Goal: Complete application form

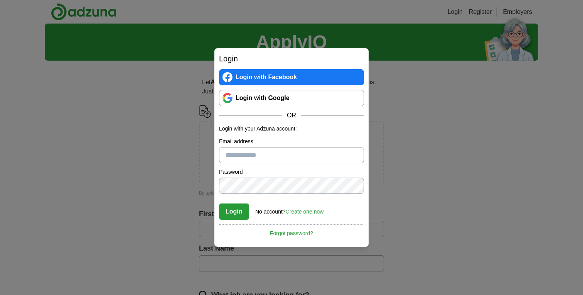
click at [307, 157] on input "Email address" at bounding box center [291, 155] width 145 height 16
click at [302, 155] on input "Email address" at bounding box center [291, 155] width 145 height 16
drag, startPoint x: 248, startPoint y: 161, endPoint x: 242, endPoint y: 175, distance: 14.8
click at [248, 161] on input "Email address" at bounding box center [291, 155] width 145 height 16
click at [271, 154] on input "Email address" at bounding box center [291, 155] width 145 height 16
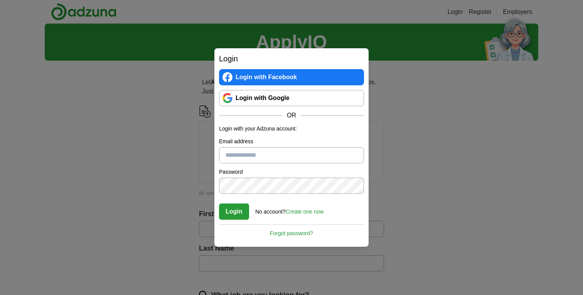
type input "**********"
click at [313, 211] on link "Create one now" at bounding box center [305, 211] width 38 height 6
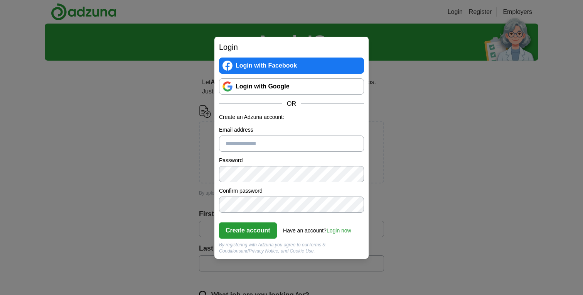
click at [307, 141] on input "Email address" at bounding box center [291, 143] width 145 height 16
type input "**********"
click at [251, 231] on button "Create account" at bounding box center [248, 230] width 58 height 16
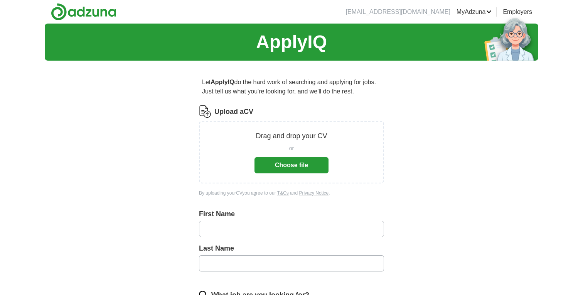
click at [304, 167] on button "Choose file" at bounding box center [292, 165] width 74 height 16
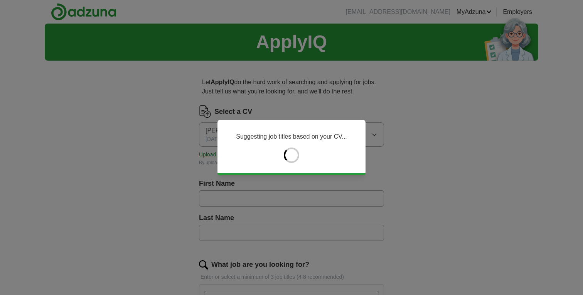
type input "*****"
type input "*********"
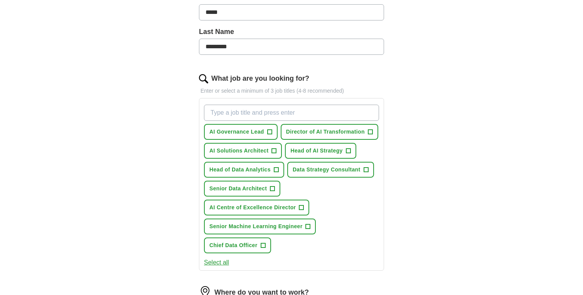
scroll to position [186, 0]
click at [370, 131] on span "+" at bounding box center [370, 131] width 5 height 6
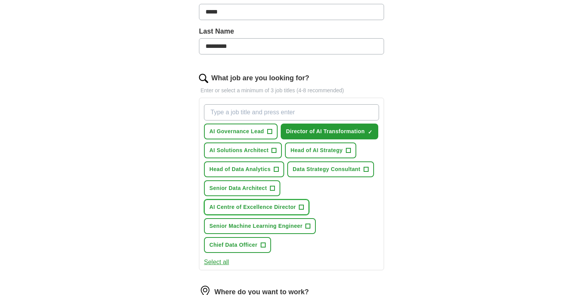
click at [302, 207] on span "+" at bounding box center [301, 207] width 5 height 6
click at [263, 245] on span "+" at bounding box center [263, 245] width 5 height 6
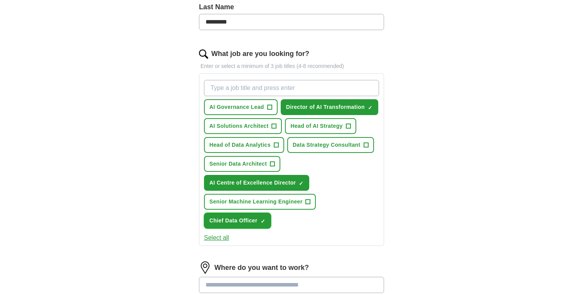
scroll to position [212, 0]
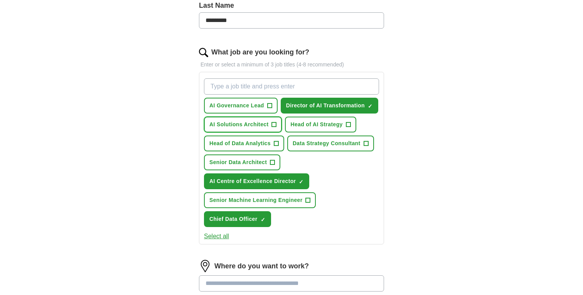
click at [275, 125] on span "+" at bounding box center [274, 124] width 5 height 6
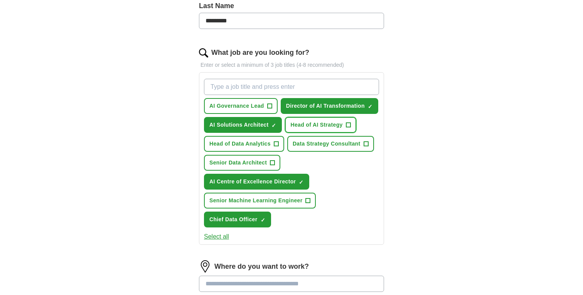
click at [350, 123] on span "+" at bounding box center [348, 125] width 5 height 6
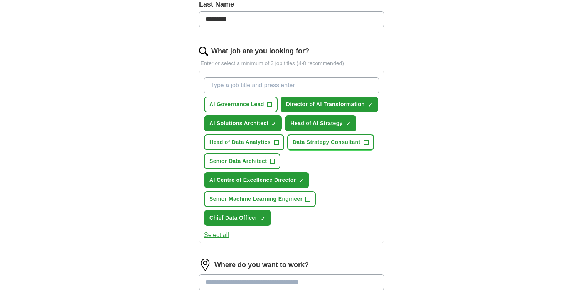
click at [367, 141] on span "+" at bounding box center [366, 142] width 5 height 6
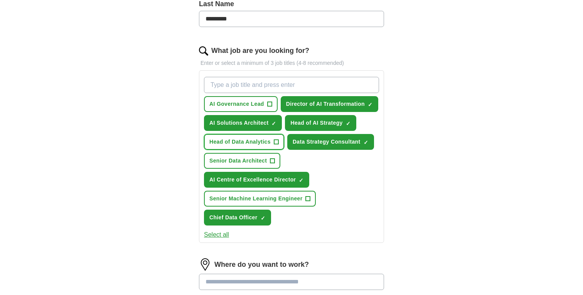
click at [277, 142] on span "+" at bounding box center [276, 142] width 5 height 6
click at [270, 102] on span "+" at bounding box center [269, 104] width 5 height 6
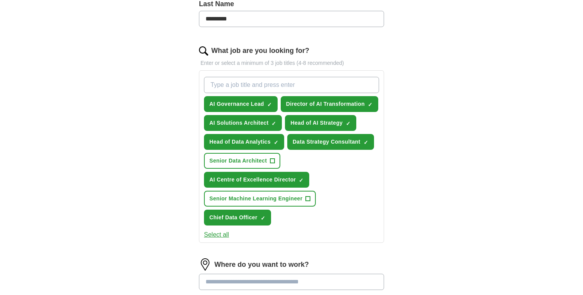
click at [280, 85] on input "What job are you looking for?" at bounding box center [291, 85] width 175 height 16
type input "Director of Machine Learning"
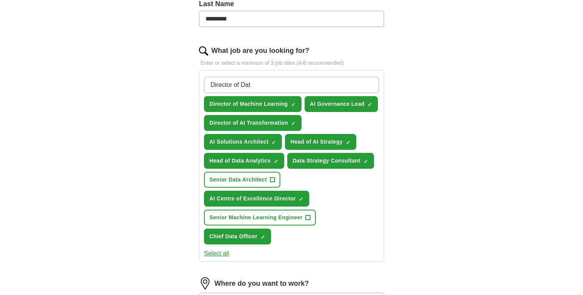
type input "Director of Data"
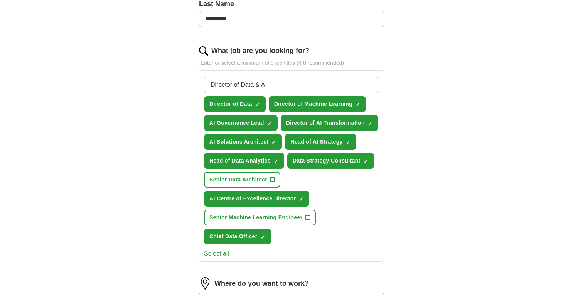
type input "Director of Data & AI"
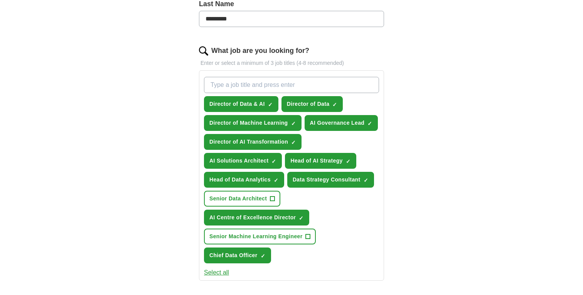
click at [321, 83] on input "What job are you looking for?" at bounding box center [291, 85] width 175 height 16
type input "Director of AI"
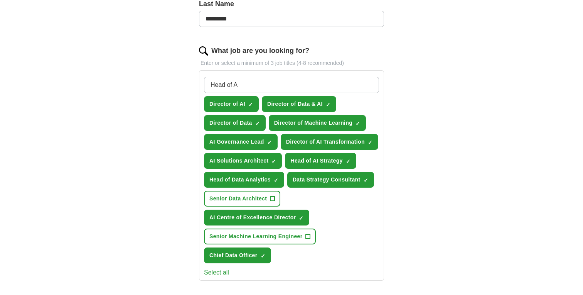
type input "Head of AI"
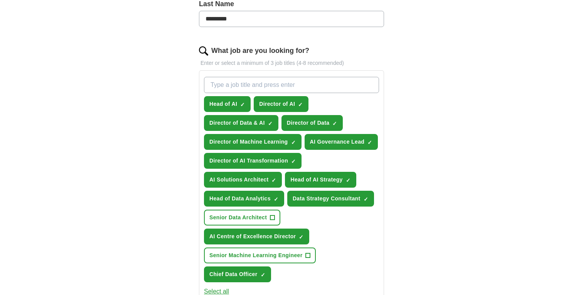
click at [261, 83] on input "What job are you looking for?" at bounding box center [291, 85] width 175 height 16
type input "Chief AI Officer"
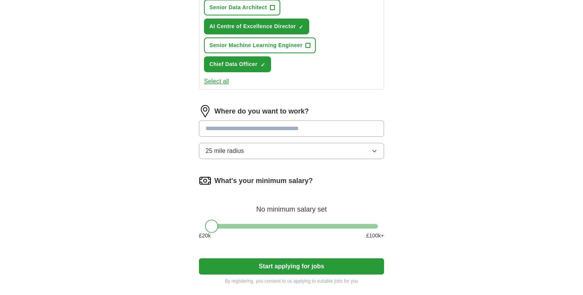
scroll to position [432, 0]
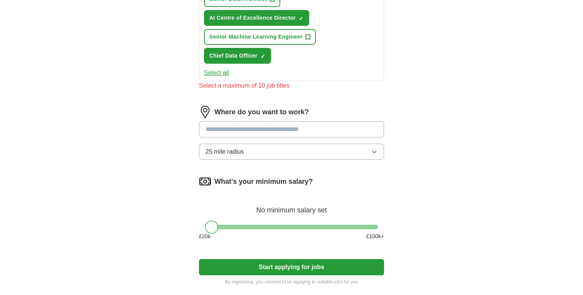
click at [375, 142] on div "Where do you want to work? 25 mile radius" at bounding box center [291, 136] width 185 height 60
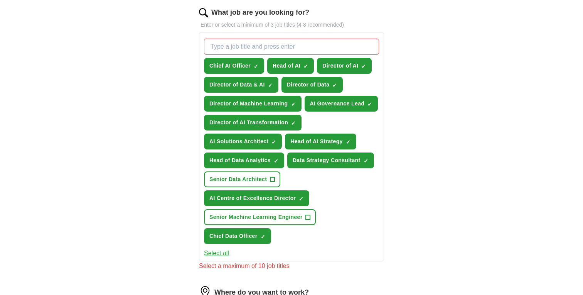
scroll to position [251, 0]
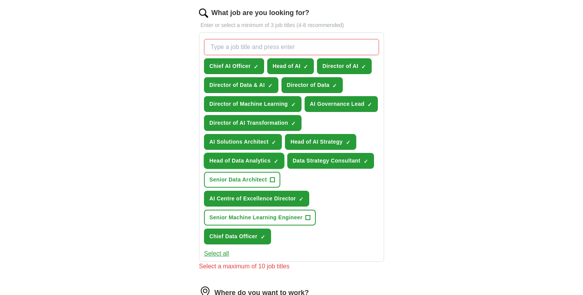
click at [279, 161] on button "Head of Data Analytics ✓ ×" at bounding box center [244, 161] width 80 height 16
click at [0, 0] on span "×" at bounding box center [0, 0] width 0 height 0
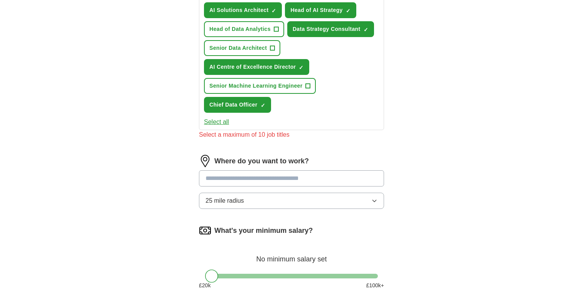
scroll to position [385, 0]
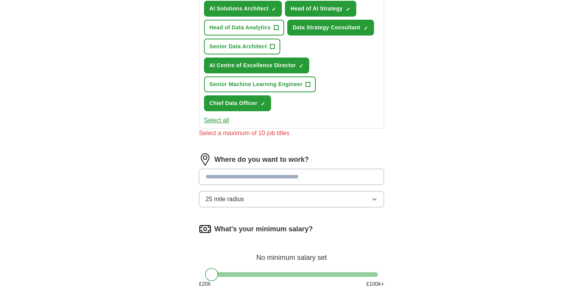
click at [288, 176] on input at bounding box center [291, 177] width 185 height 16
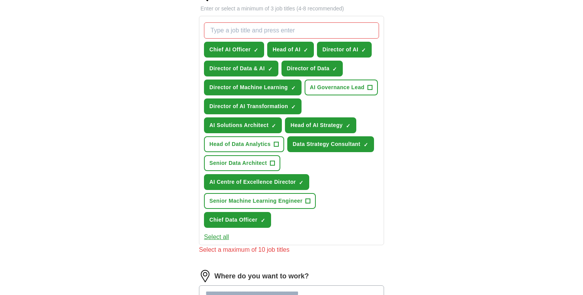
scroll to position [268, 0]
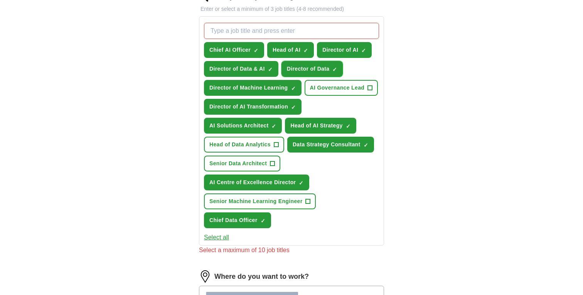
click at [0, 0] on span "×" at bounding box center [0, 0] width 0 height 0
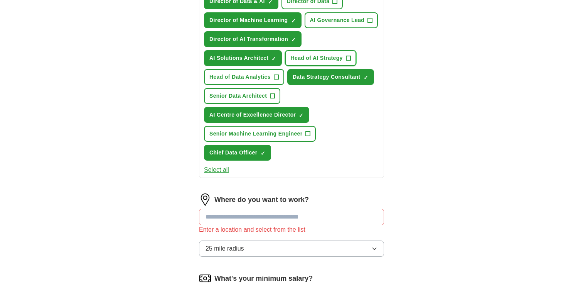
scroll to position [339, 0]
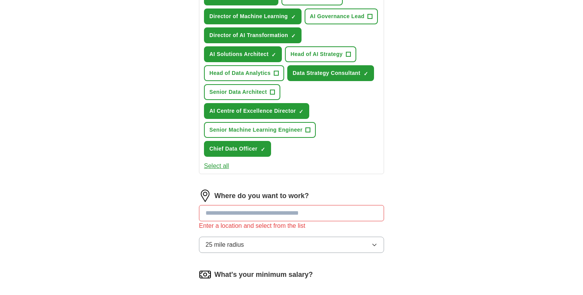
click at [304, 214] on input at bounding box center [291, 213] width 185 height 16
type input "*"
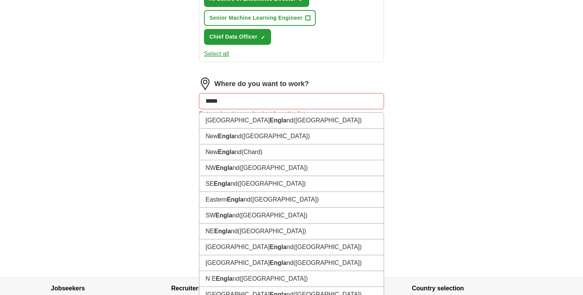
scroll to position [450, 0]
drag, startPoint x: 228, startPoint y: 100, endPoint x: 182, endPoint y: 101, distance: 45.9
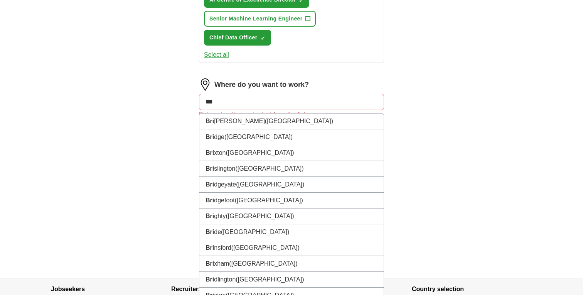
type input "****"
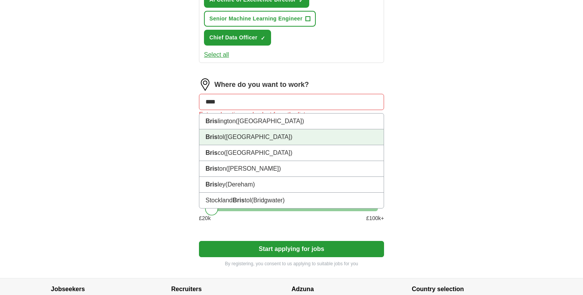
click at [304, 138] on li "Bris tol ([GEOGRAPHIC_DATA])" at bounding box center [291, 137] width 184 height 16
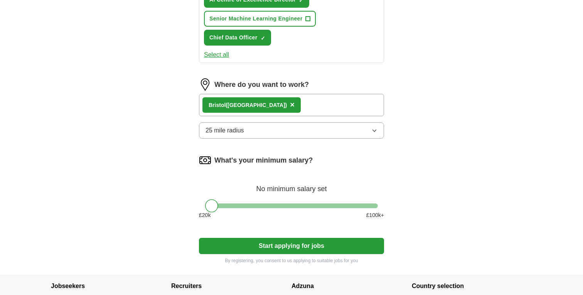
click at [376, 130] on icon "button" at bounding box center [374, 131] width 3 height 2
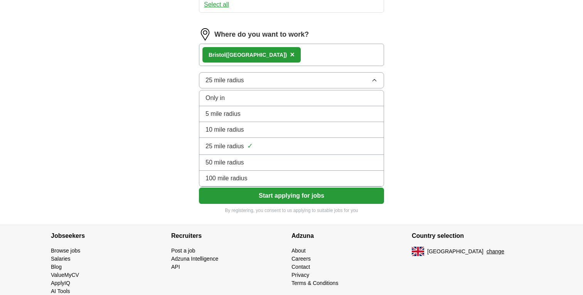
scroll to position [507, 0]
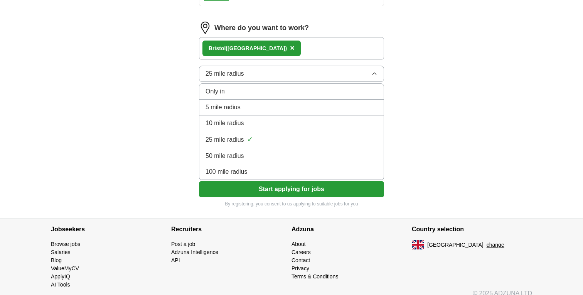
click at [299, 170] on div "100 mile radius" at bounding box center [292, 171] width 172 height 9
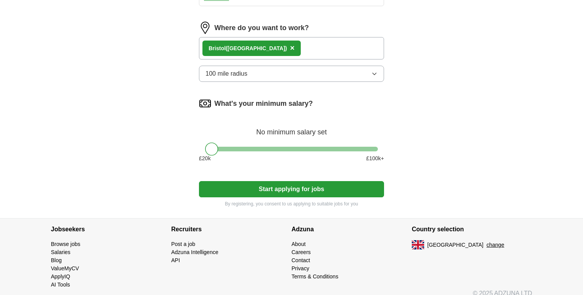
click at [290, 48] on span "×" at bounding box center [292, 48] width 5 height 8
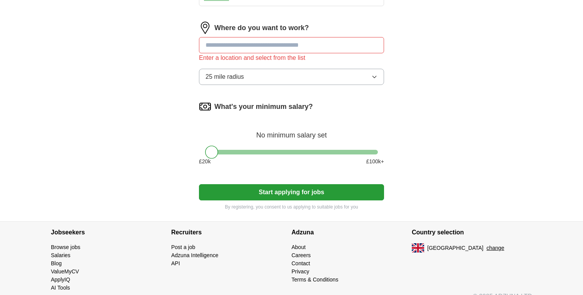
click at [274, 51] on input at bounding box center [291, 45] width 185 height 16
type input "*****"
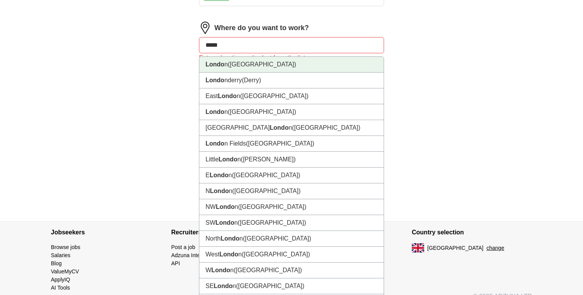
click at [238, 63] on span "([GEOGRAPHIC_DATA])" at bounding box center [262, 64] width 68 height 7
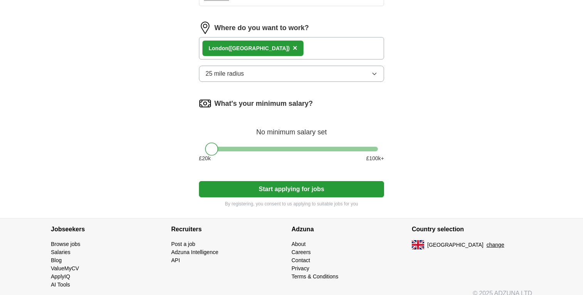
click at [348, 76] on button "25 mile radius" at bounding box center [291, 74] width 185 height 16
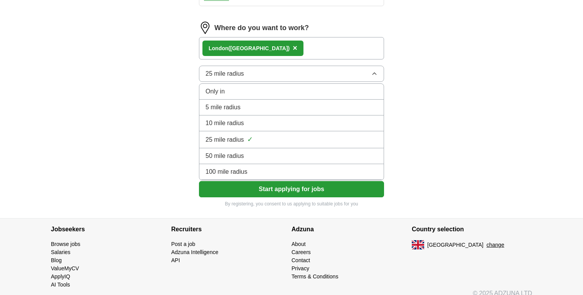
click at [252, 169] on div "100 mile radius" at bounding box center [292, 171] width 172 height 9
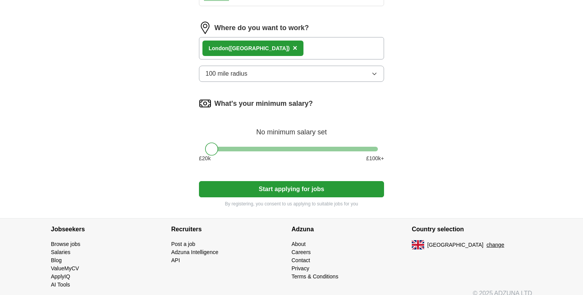
click at [376, 148] on div at bounding box center [291, 149] width 173 height 5
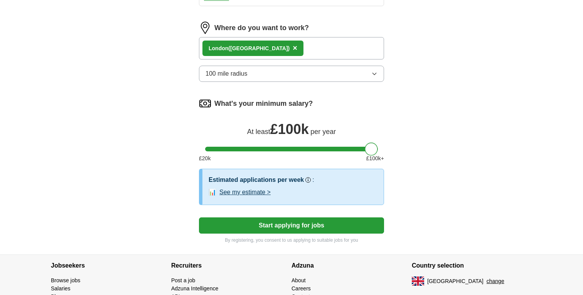
drag, startPoint x: 374, startPoint y: 149, endPoint x: 396, endPoint y: 149, distance: 22.8
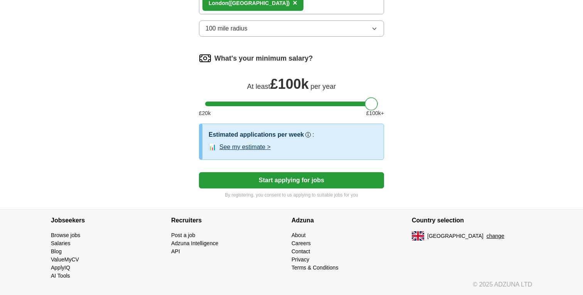
scroll to position [552, 0]
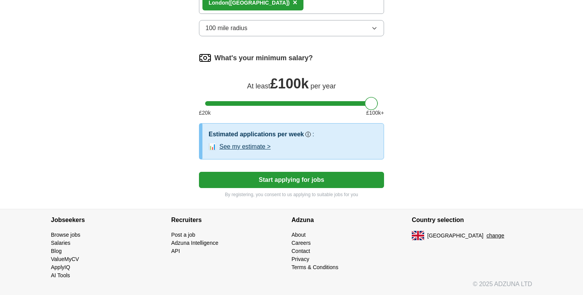
click at [260, 148] on button "See my estimate >" at bounding box center [244, 146] width 51 height 9
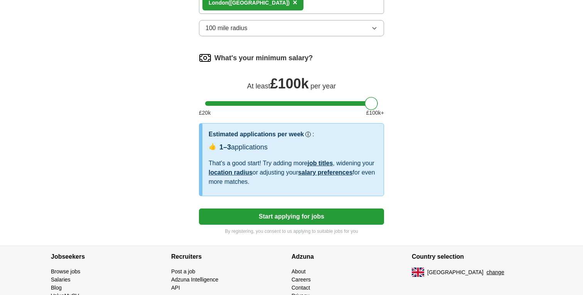
click at [290, 218] on button "Start applying for jobs" at bounding box center [291, 216] width 185 height 16
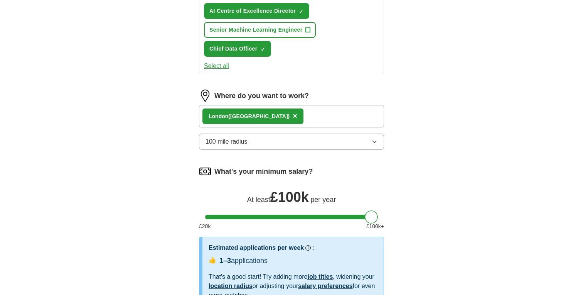
select select "**"
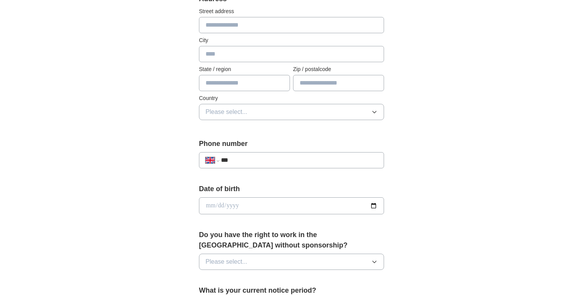
scroll to position [179, 0]
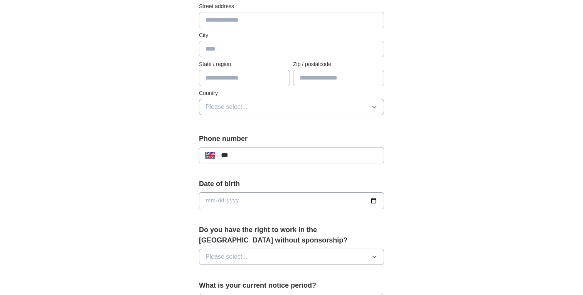
click at [296, 154] on input "***" at bounding box center [299, 154] width 157 height 9
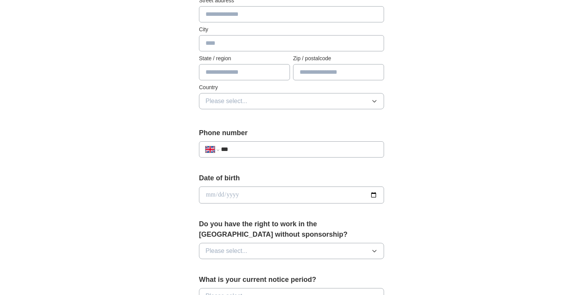
scroll to position [186, 0]
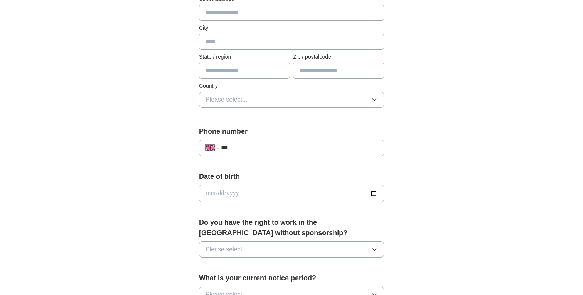
click at [294, 148] on input "***" at bounding box center [299, 147] width 157 height 9
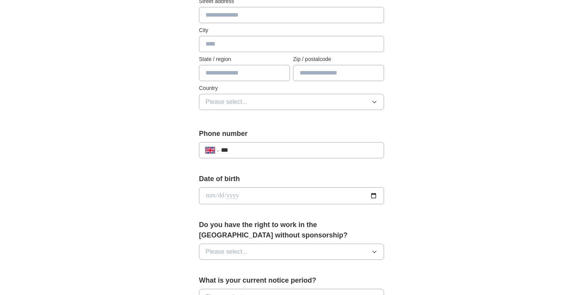
click at [294, 149] on input "***" at bounding box center [299, 149] width 157 height 9
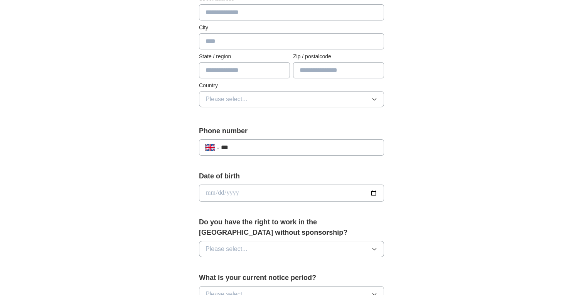
click at [309, 148] on input "***" at bounding box center [299, 147] width 157 height 9
drag, startPoint x: 309, startPoint y: 148, endPoint x: 303, endPoint y: 169, distance: 22.4
click at [303, 169] on form "**********" at bounding box center [291, 251] width 185 height 540
type input "**********"
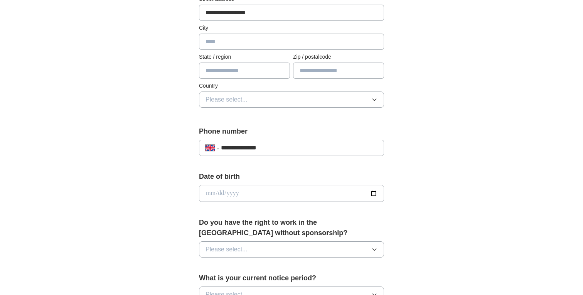
type input "*******"
type input "**********"
type input "********"
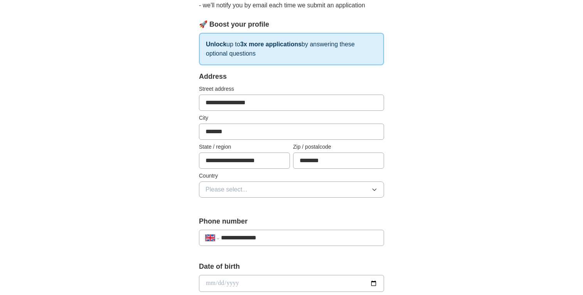
scroll to position [96, 0]
click at [276, 187] on button "Please select..." at bounding box center [291, 190] width 185 height 16
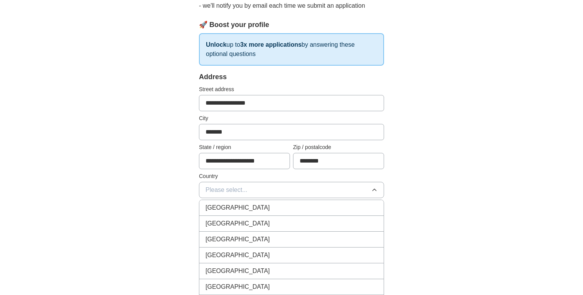
click at [245, 210] on span "[GEOGRAPHIC_DATA]" at bounding box center [238, 207] width 64 height 9
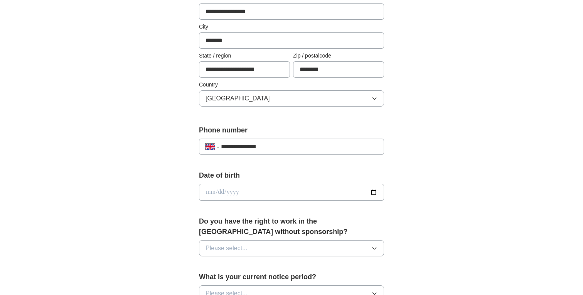
scroll to position [246, 0]
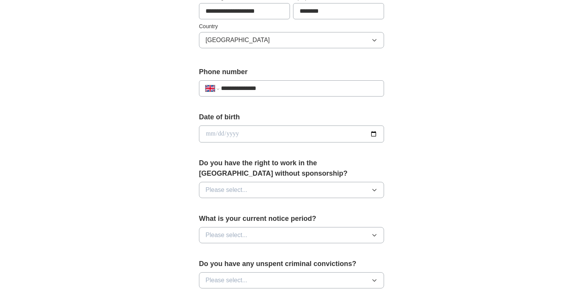
click at [469, 191] on div "**********" at bounding box center [292, 124] width 494 height 692
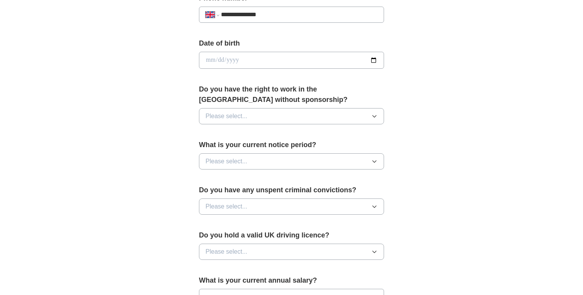
scroll to position [320, 0]
click at [315, 118] on button "Please select..." at bounding box center [291, 116] width 185 height 16
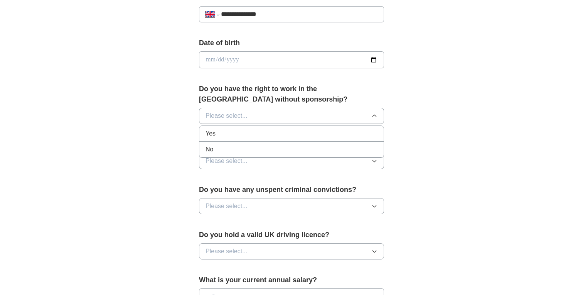
click at [224, 132] on div "Yes" at bounding box center [292, 133] width 172 height 9
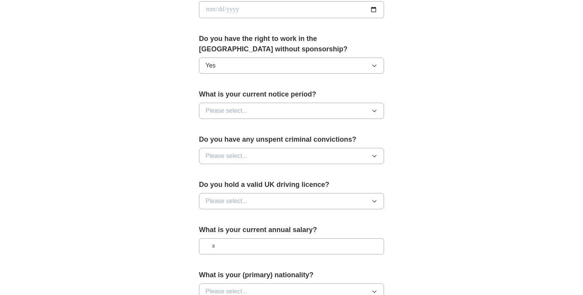
scroll to position [373, 0]
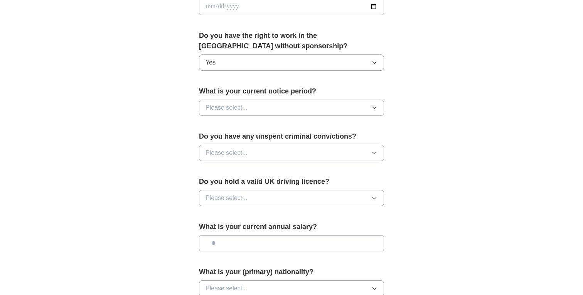
click at [214, 108] on span "Please select..." at bounding box center [227, 107] width 42 height 9
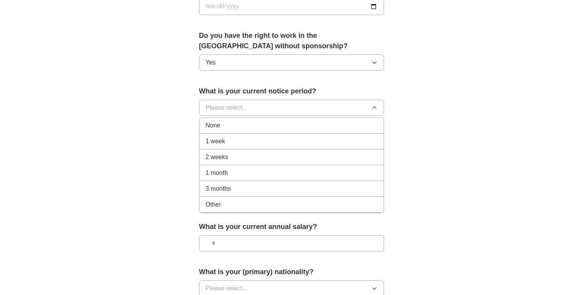
click at [211, 139] on span "1 week" at bounding box center [216, 141] width 20 height 9
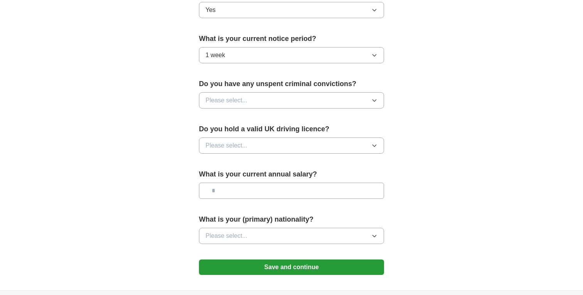
scroll to position [427, 0]
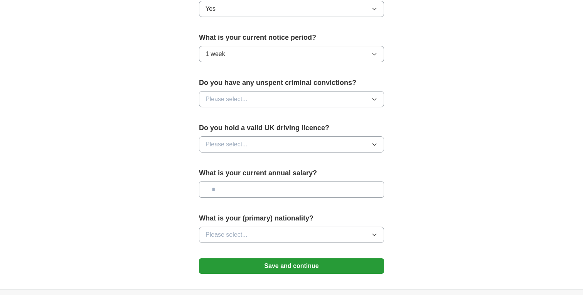
click at [265, 101] on button "Please select..." at bounding box center [291, 99] width 185 height 16
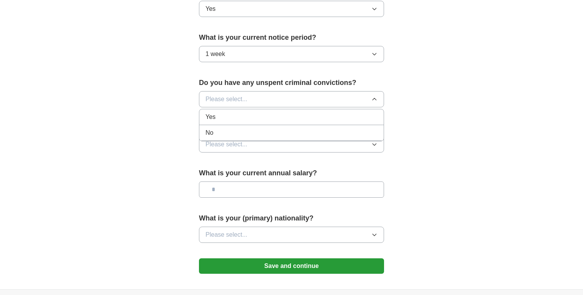
click at [223, 133] on div "No" at bounding box center [292, 132] width 172 height 9
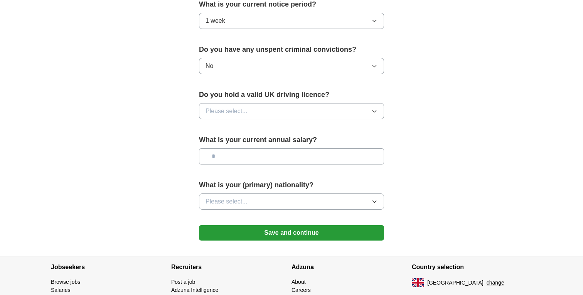
scroll to position [464, 0]
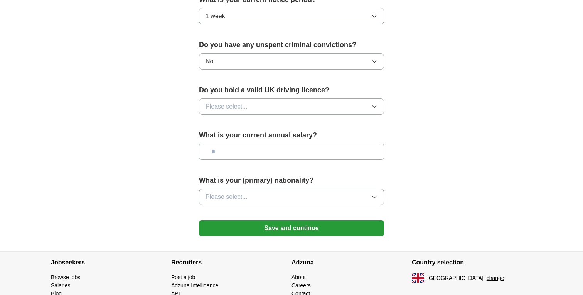
click at [257, 109] on button "Please select..." at bounding box center [291, 106] width 185 height 16
click at [241, 127] on div "Yes" at bounding box center [292, 124] width 172 height 9
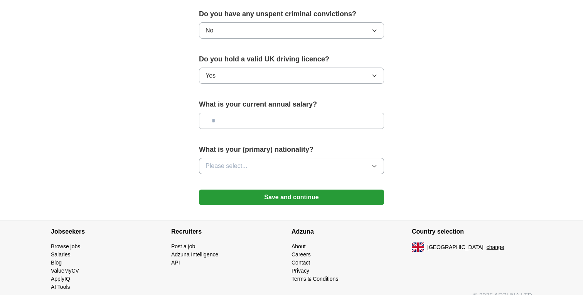
scroll to position [497, 0]
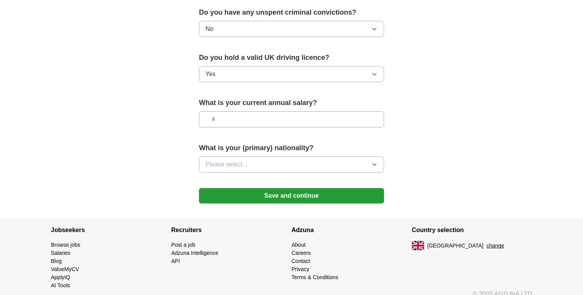
click at [285, 164] on button "Please select..." at bounding box center [291, 164] width 185 height 16
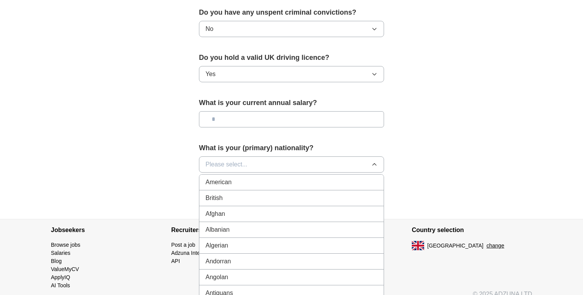
click at [219, 200] on span "British" at bounding box center [214, 197] width 17 height 9
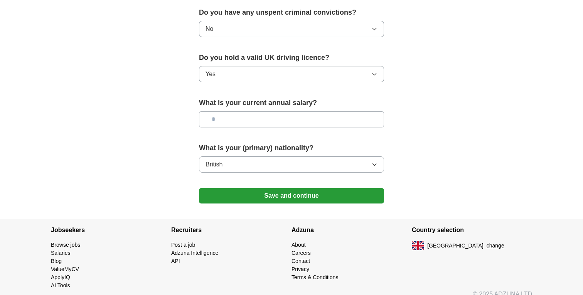
click at [331, 196] on button "Save and continue" at bounding box center [291, 195] width 185 height 15
